Goal: Obtain resource: Download file/media

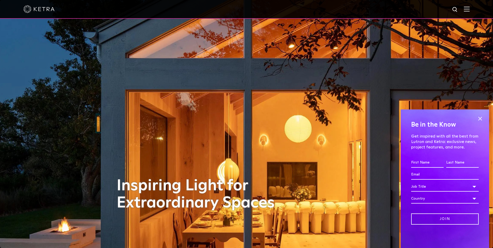
click at [469, 11] on img at bounding box center [467, 8] width 6 height 5
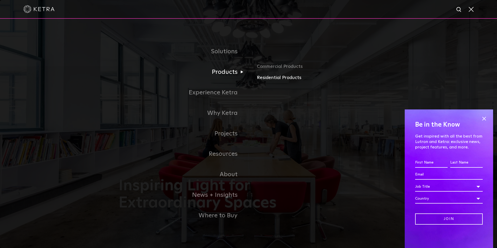
click at [262, 79] on link "Residential Products" at bounding box center [318, 78] width 122 height 8
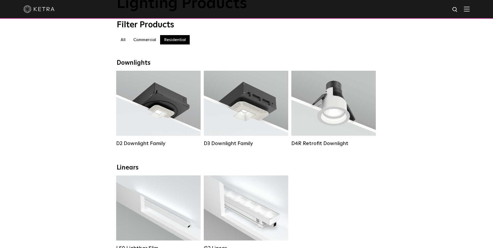
scroll to position [52, 0]
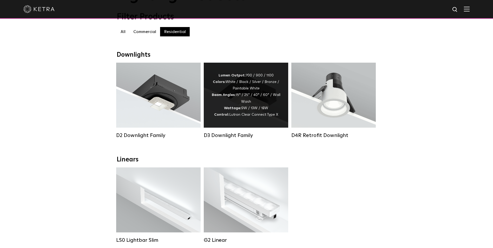
click at [278, 91] on div "Lumen Output: 700 / 900 / 1100 Colors: White / Black / Silver / Bronze / Painta…" at bounding box center [245, 95] width 69 height 46
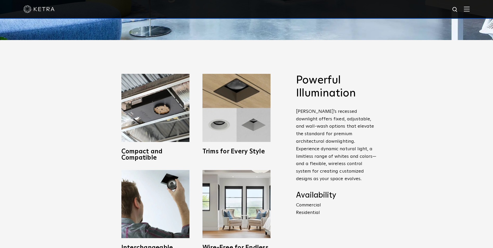
scroll to position [234, 0]
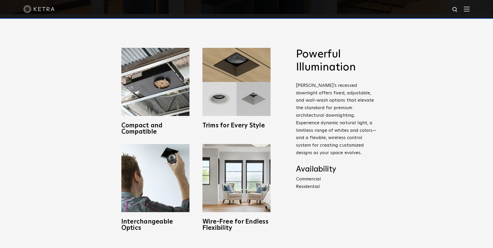
drag, startPoint x: 98, startPoint y: 97, endPoint x: 57, endPoint y: 77, distance: 45.5
click at [57, 77] on div "Powerful Illumination Ketra’s recessed downlight offers fixed, adjustable, and …" at bounding box center [246, 139] width 493 height 251
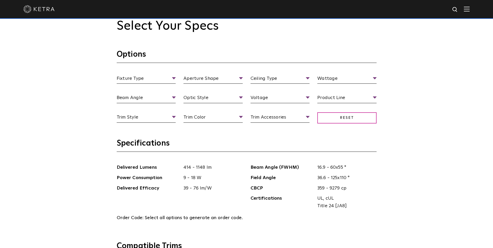
scroll to position [520, 0]
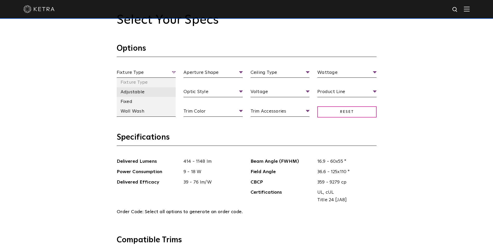
click at [135, 92] on li "Adjustable" at bounding box center [146, 92] width 59 height 10
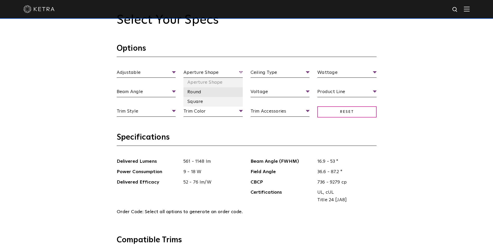
click at [202, 91] on li "Round" at bounding box center [212, 92] width 59 height 10
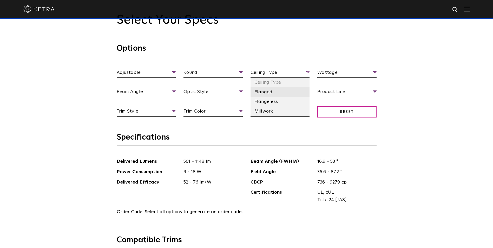
click at [271, 91] on li "Flanged" at bounding box center [279, 92] width 59 height 10
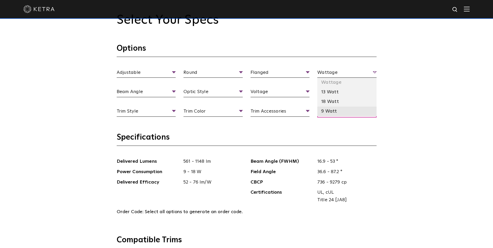
click at [333, 114] on li "9 Watt" at bounding box center [346, 112] width 59 height 10
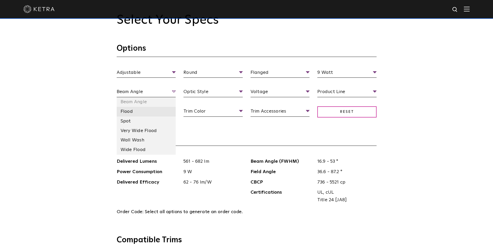
click at [151, 109] on li "Flood" at bounding box center [146, 112] width 59 height 10
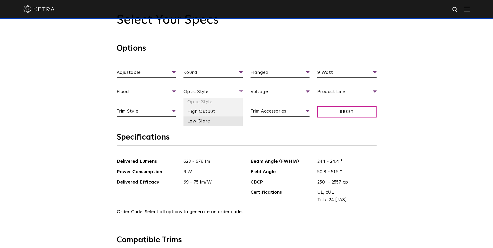
click at [209, 122] on li "Low Glare" at bounding box center [212, 121] width 59 height 10
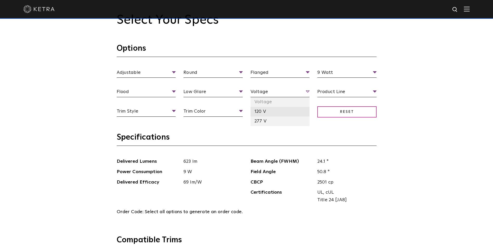
click at [275, 115] on li "120 V" at bounding box center [279, 112] width 59 height 10
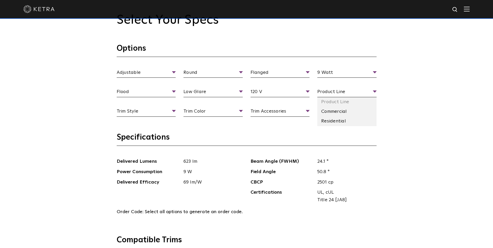
click at [339, 123] on li "Residential" at bounding box center [346, 121] width 59 height 10
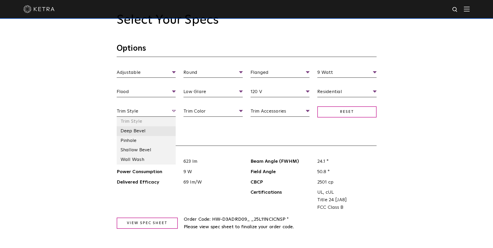
click at [139, 131] on li "Deep Bevel" at bounding box center [146, 131] width 59 height 10
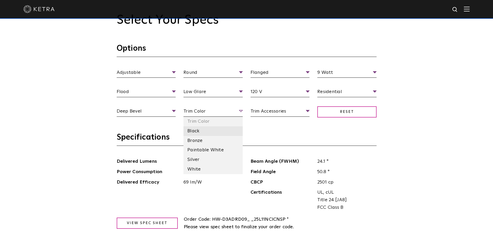
click at [208, 132] on li "Black" at bounding box center [212, 131] width 59 height 10
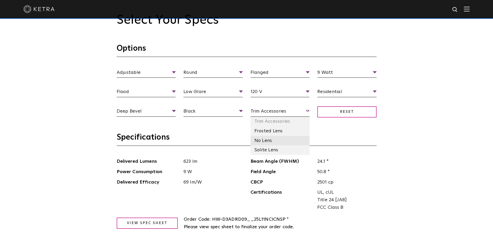
click at [279, 138] on li "No Lens" at bounding box center [279, 141] width 59 height 10
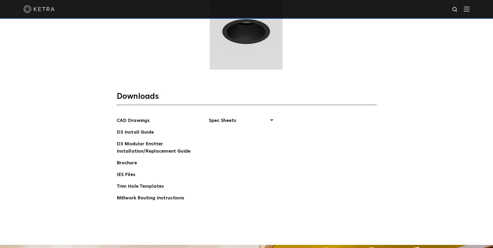
scroll to position [831, 0]
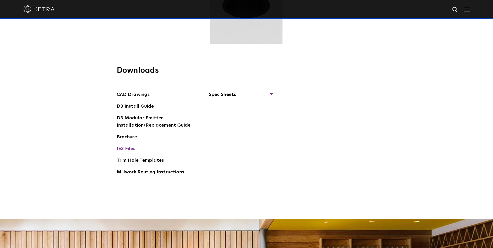
click at [123, 148] on link "IES Files" at bounding box center [126, 149] width 19 height 8
